Goal: Task Accomplishment & Management: Complete application form

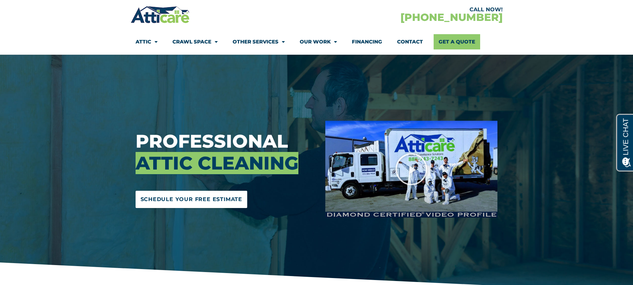
scroll to position [66, 0]
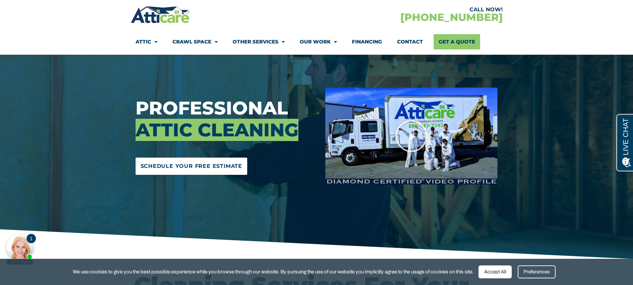
click at [196, 173] on link "Schedule Your Free Estimate" at bounding box center [192, 166] width 112 height 17
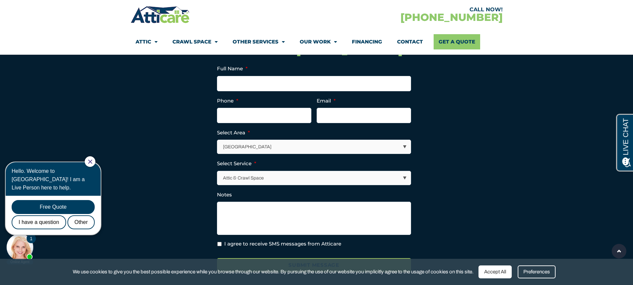
scroll to position [2386, 0]
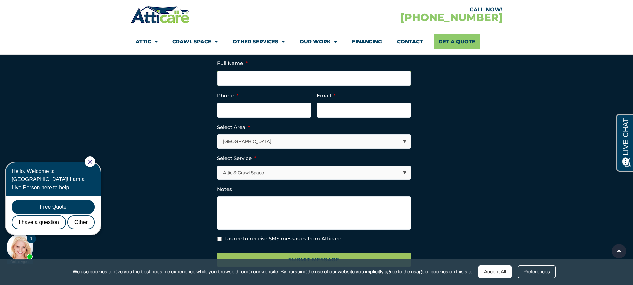
click at [228, 86] on input "Full Name *" at bounding box center [314, 78] width 194 height 15
type input "[PERSON_NAME]"
click at [245, 118] on input "(___) ___-____" at bounding box center [264, 110] width 94 height 15
type input "[PHONE_NUMBER]"
type input "[EMAIL_ADDRESS][DOMAIN_NAME]"
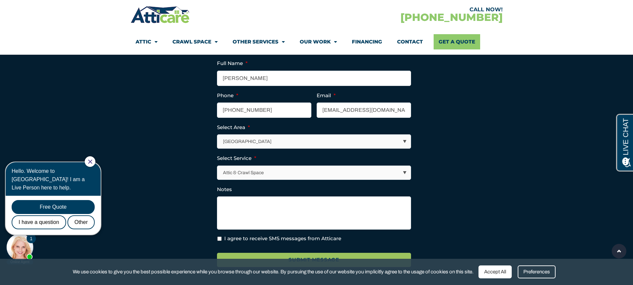
click at [258, 148] on select "[GEOGRAPHIC_DATA] [GEOGRAPHIC_DATA] [US_STATE] / [US_STATE] Area Other Areas" at bounding box center [314, 142] width 193 height 14
select select "[GEOGRAPHIC_DATA]"
click at [218, 146] on select "[GEOGRAPHIC_DATA] [GEOGRAPHIC_DATA] [US_STATE] / [US_STATE] Area Other Areas" at bounding box center [314, 142] width 193 height 14
click at [255, 180] on select "Attic & Crawl Space Insulation Roofing Solar Energy Other Services" at bounding box center [314, 173] width 193 height 14
click at [190, 196] on section "LinkedIn This field is for validation purposes and should be left unchanged. Fu…" at bounding box center [316, 165] width 365 height 222
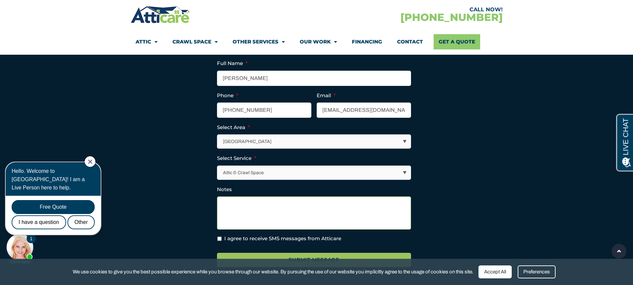
click at [236, 220] on textarea "Notes" at bounding box center [314, 213] width 194 height 33
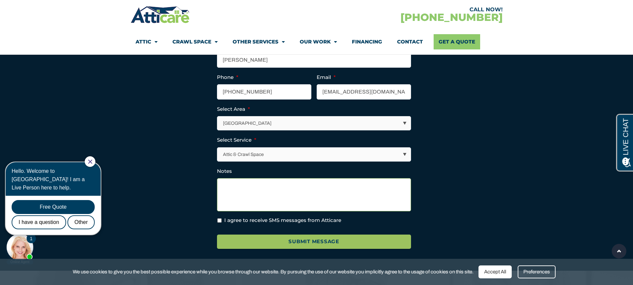
scroll to position [2420, 0]
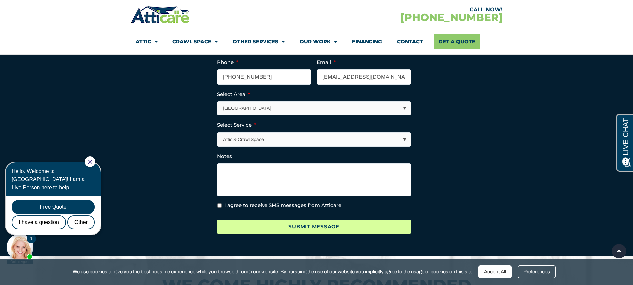
click at [266, 234] on input "Submit Message" at bounding box center [314, 227] width 194 height 14
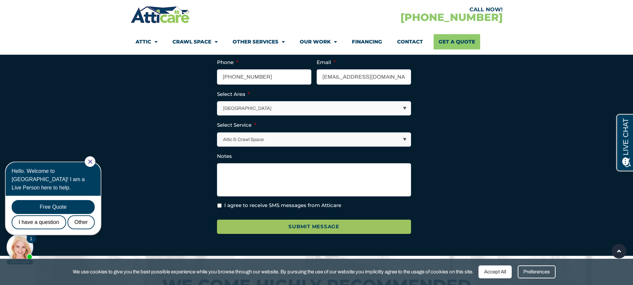
scroll to position [0, 0]
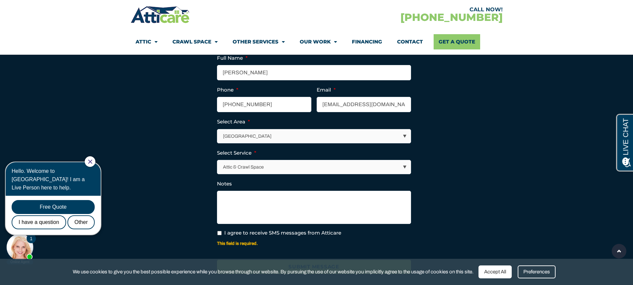
click at [224, 237] on label "I agree to receive SMS messages from Atticare" at bounding box center [282, 234] width 117 height 8
click at [222, 236] on input "I agree to receive SMS messages from Atticare" at bounding box center [219, 233] width 4 height 4
checkbox input "true"
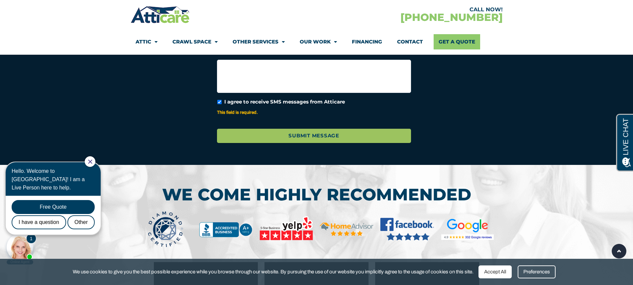
scroll to position [2553, 0]
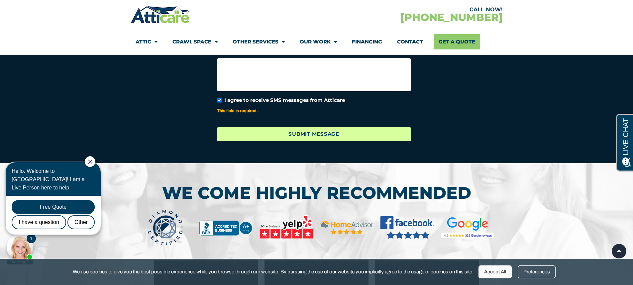
click at [275, 142] on input "Submit Message" at bounding box center [314, 134] width 194 height 14
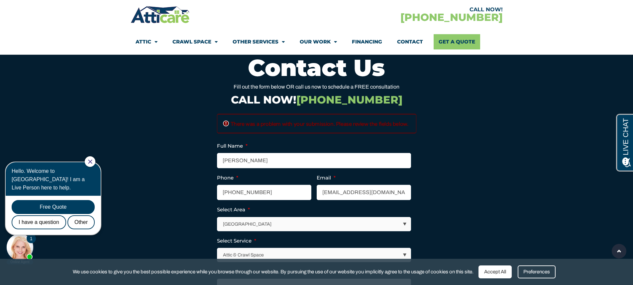
scroll to position [2325, 0]
